Goal: Information Seeking & Learning: Learn about a topic

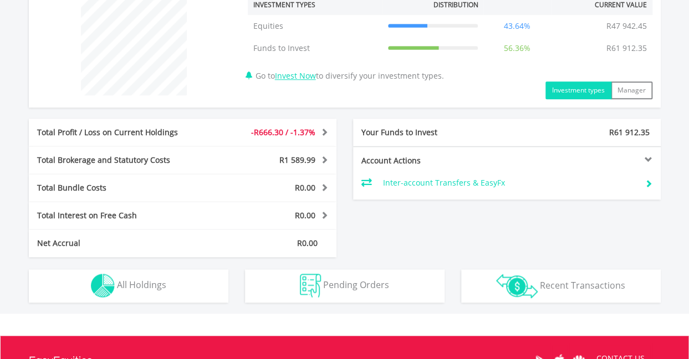
scroll to position [450, 0]
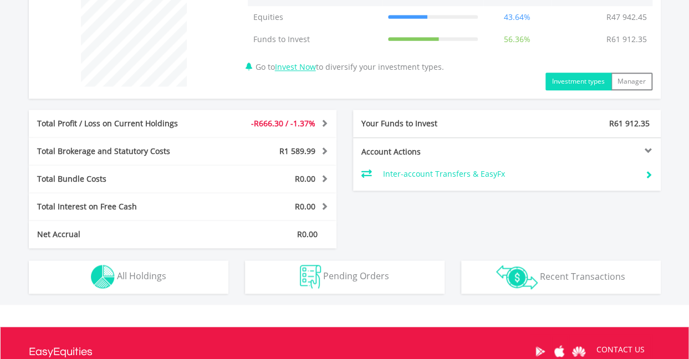
click at [148, 260] on button "Holdings All Holdings" at bounding box center [128, 276] width 199 height 33
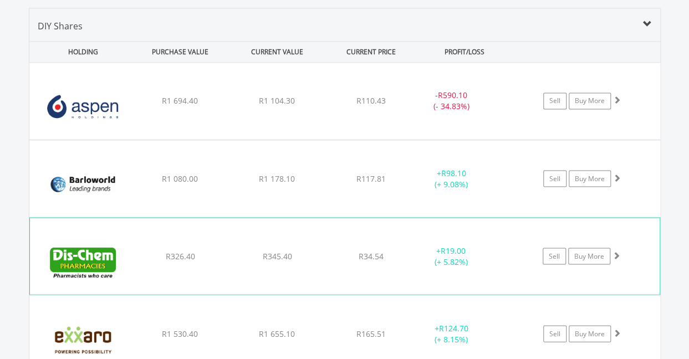
scroll to position [772, 0]
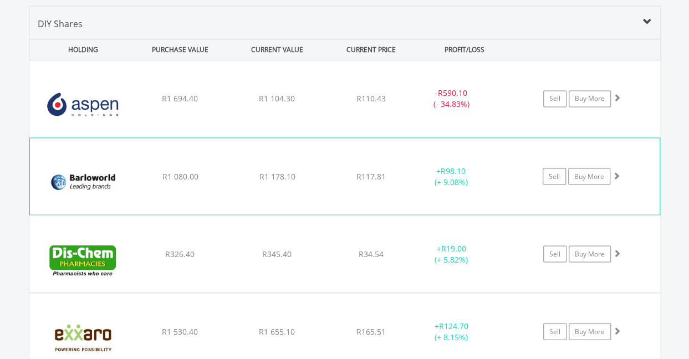
click at [206, 137] on div "﻿ Barloworld Limited R1 080.00 R1 178.10 R117.81 + R98.10 (+ 9.08%) Sell Buy Mo…" at bounding box center [344, 98] width 630 height 76
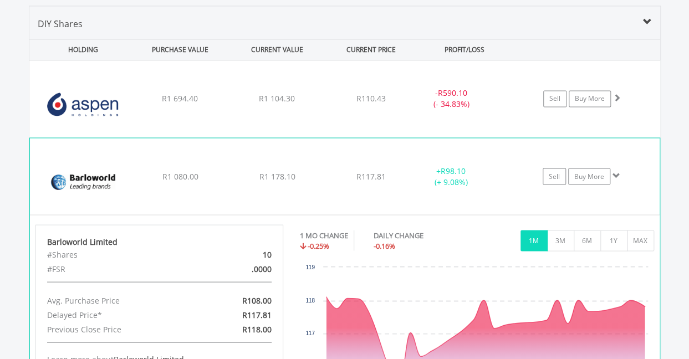
click at [220, 137] on div "﻿ Barloworld Limited R1 080.00 R1 178.10 R117.81 + R98.10 (+ 9.08%) Sell Buy Mo…" at bounding box center [344, 98] width 630 height 76
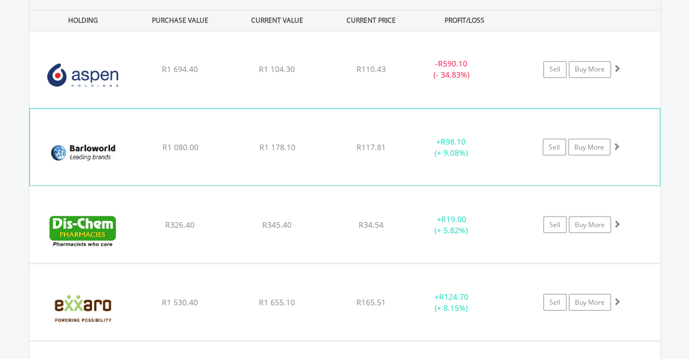
scroll to position [803, 0]
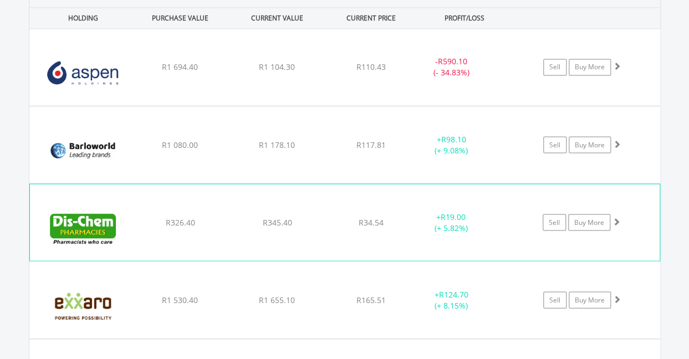
click at [217, 105] on div "﻿ Dis-Chem Pharmacies Limited R326.40 R345.40 R34.54 + R19.00 (+ 5.82%) Sell Bu…" at bounding box center [344, 67] width 630 height 76
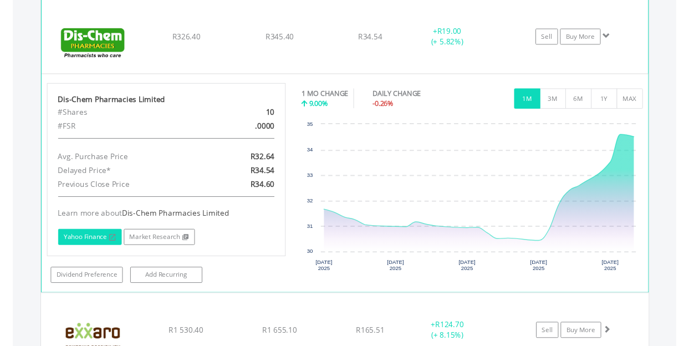
scroll to position [988, 0]
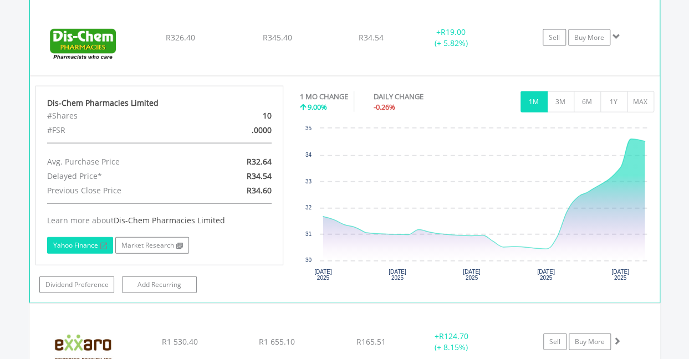
click at [74, 237] on link "Yahoo Finance" at bounding box center [80, 245] width 66 height 17
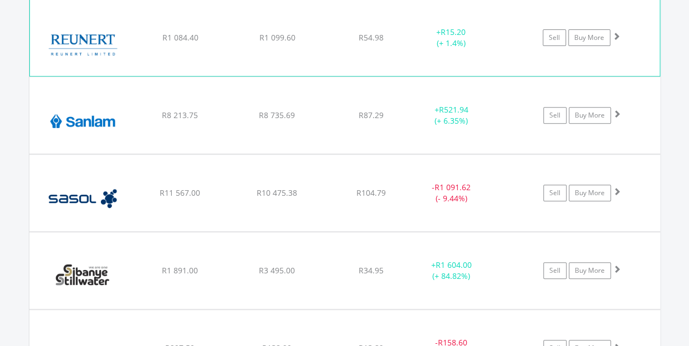
scroll to position [1933, 0]
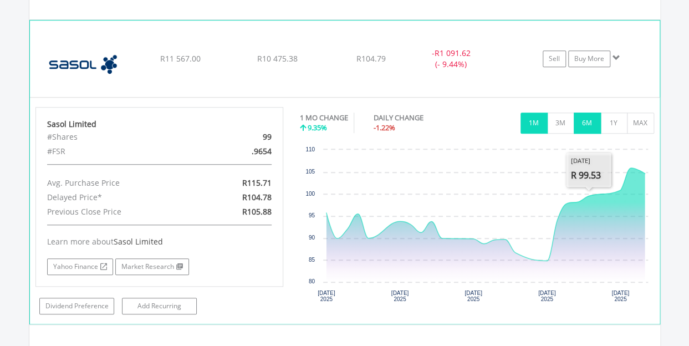
scroll to position [2070, 0]
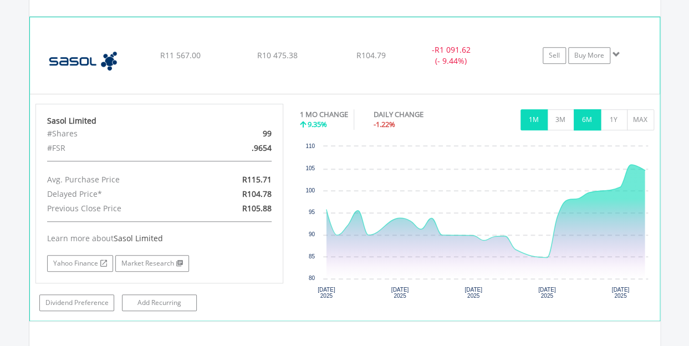
click at [586, 109] on button "6M" at bounding box center [586, 119] width 27 height 21
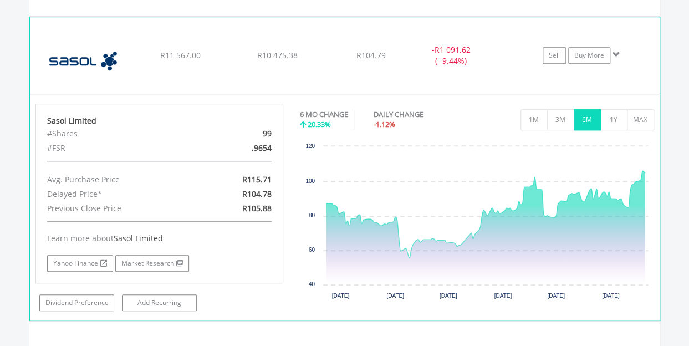
click at [586, 109] on button "6M" at bounding box center [586, 119] width 27 height 21
click at [85, 255] on link "Yahoo Finance" at bounding box center [80, 263] width 66 height 17
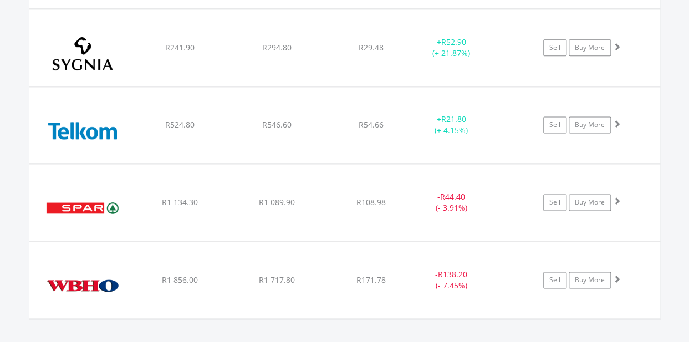
scroll to position [2311, 0]
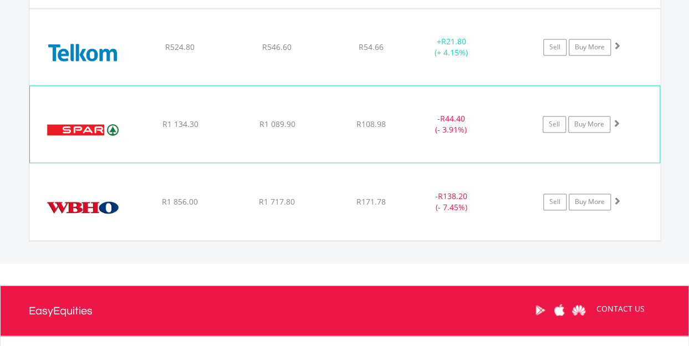
scroll to position [2389, 0]
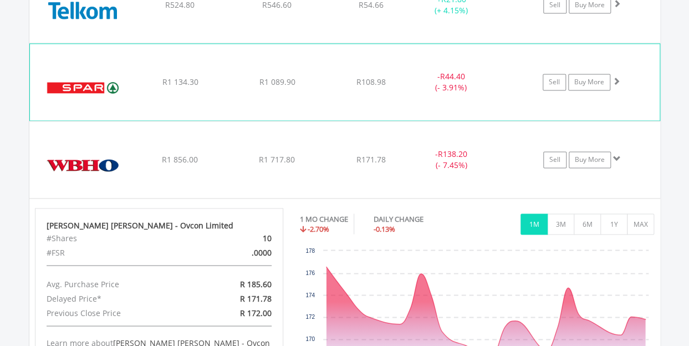
scroll to position [2431, 0]
